Goal: Transaction & Acquisition: Purchase product/service

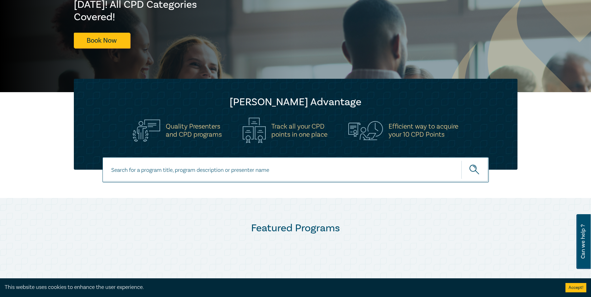
scroll to position [31, 0]
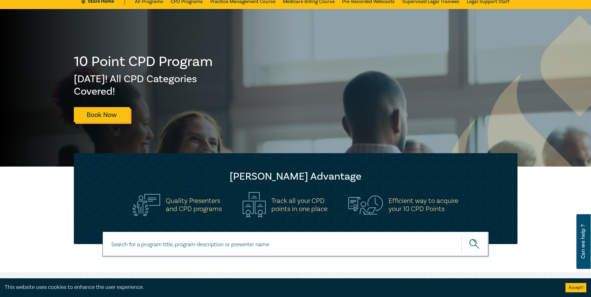
click at [113, 116] on link "Book Now" at bounding box center [102, 114] width 56 height 15
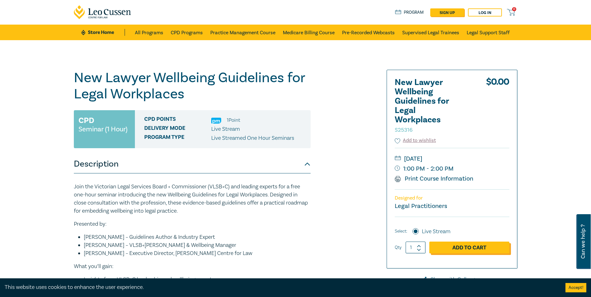
click at [452, 247] on link "Add to Cart" at bounding box center [469, 248] width 80 height 12
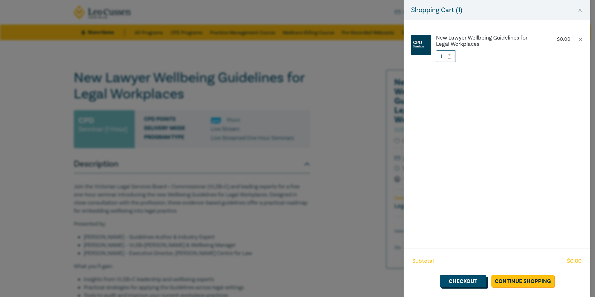
click at [477, 279] on link "Checkout" at bounding box center [463, 281] width 47 height 12
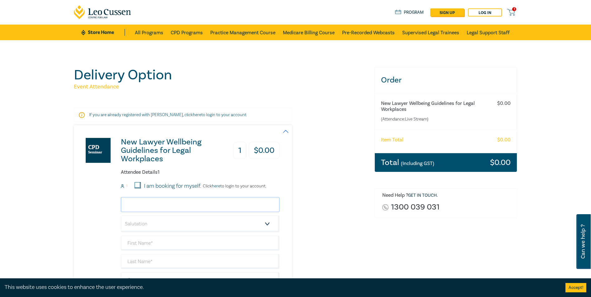
click at [141, 203] on input "email" at bounding box center [200, 204] width 158 height 15
type input "melissa.lyon@hivelegal.com.au"
type input "[PERSON_NAME]"
type input "[GEOGRAPHIC_DATA]"
type input "Hive Legal"
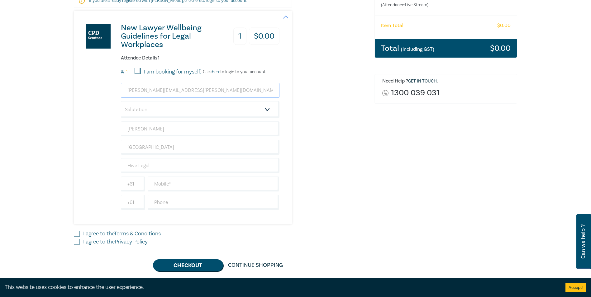
scroll to position [125, 0]
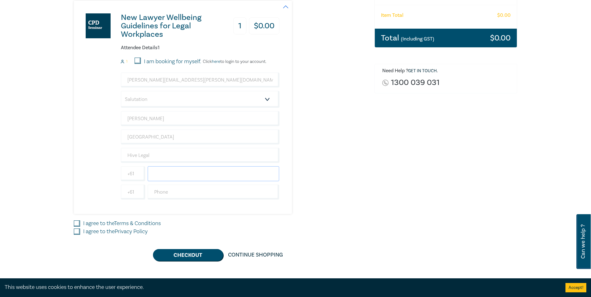
click at [171, 177] on input "text" at bounding box center [214, 173] width 132 height 15
type input "0413307792"
click at [77, 221] on input "I agree to the Terms & Conditions" at bounding box center [77, 223] width 6 height 6
checkbox input "true"
click at [78, 232] on input "I agree to the Privacy Policy" at bounding box center [77, 232] width 6 height 6
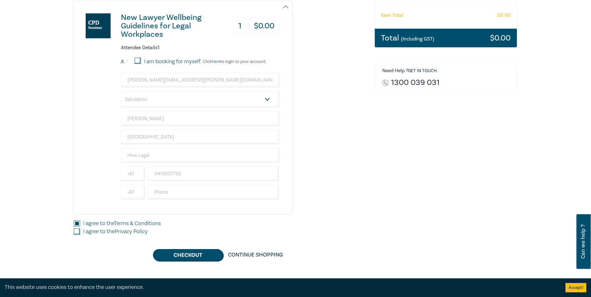
checkbox input "true"
click at [178, 254] on button "Checkout" at bounding box center [188, 255] width 70 height 12
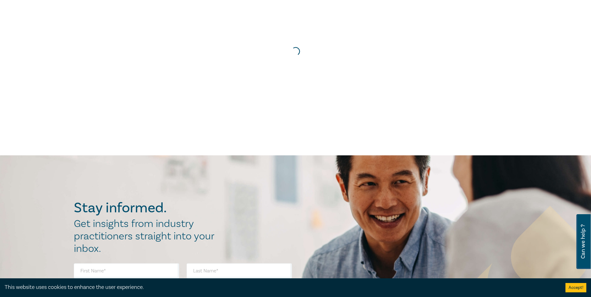
scroll to position [0, 0]
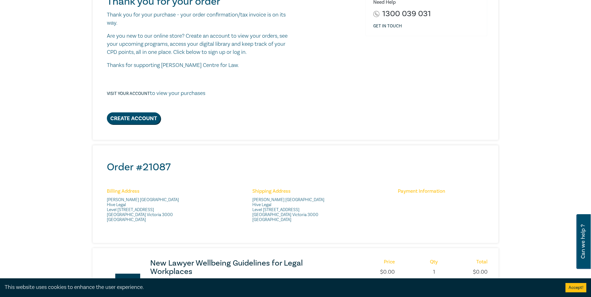
scroll to position [31, 0]
